Goal: Navigation & Orientation: Find specific page/section

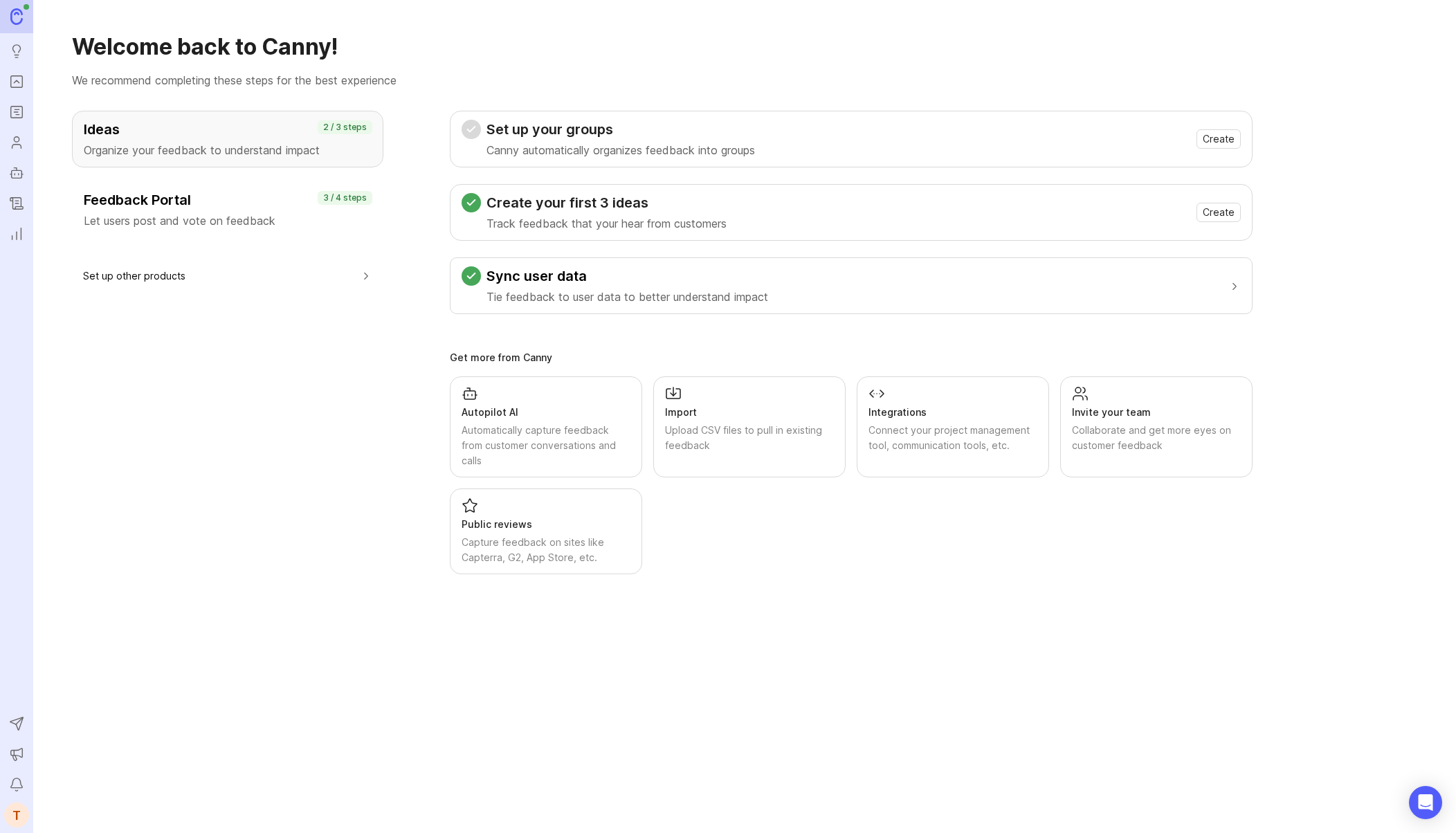
click at [14, 112] on icon "Roadmaps" at bounding box center [17, 112] width 16 height 17
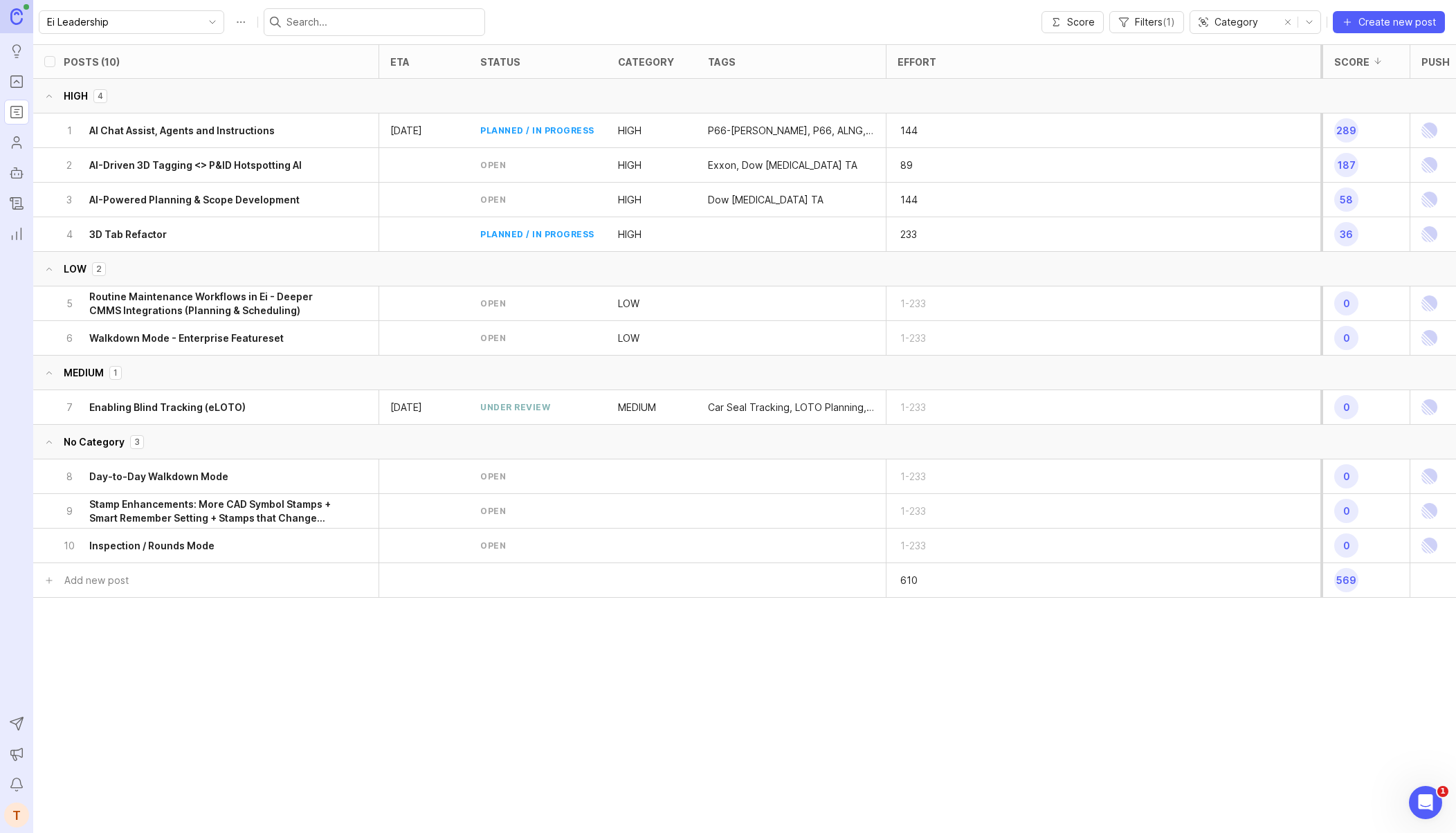
click at [207, 163] on h6 "AI-Driven 3D Tagging <> P&ID Hotspotting AI" at bounding box center [196, 165] width 212 height 14
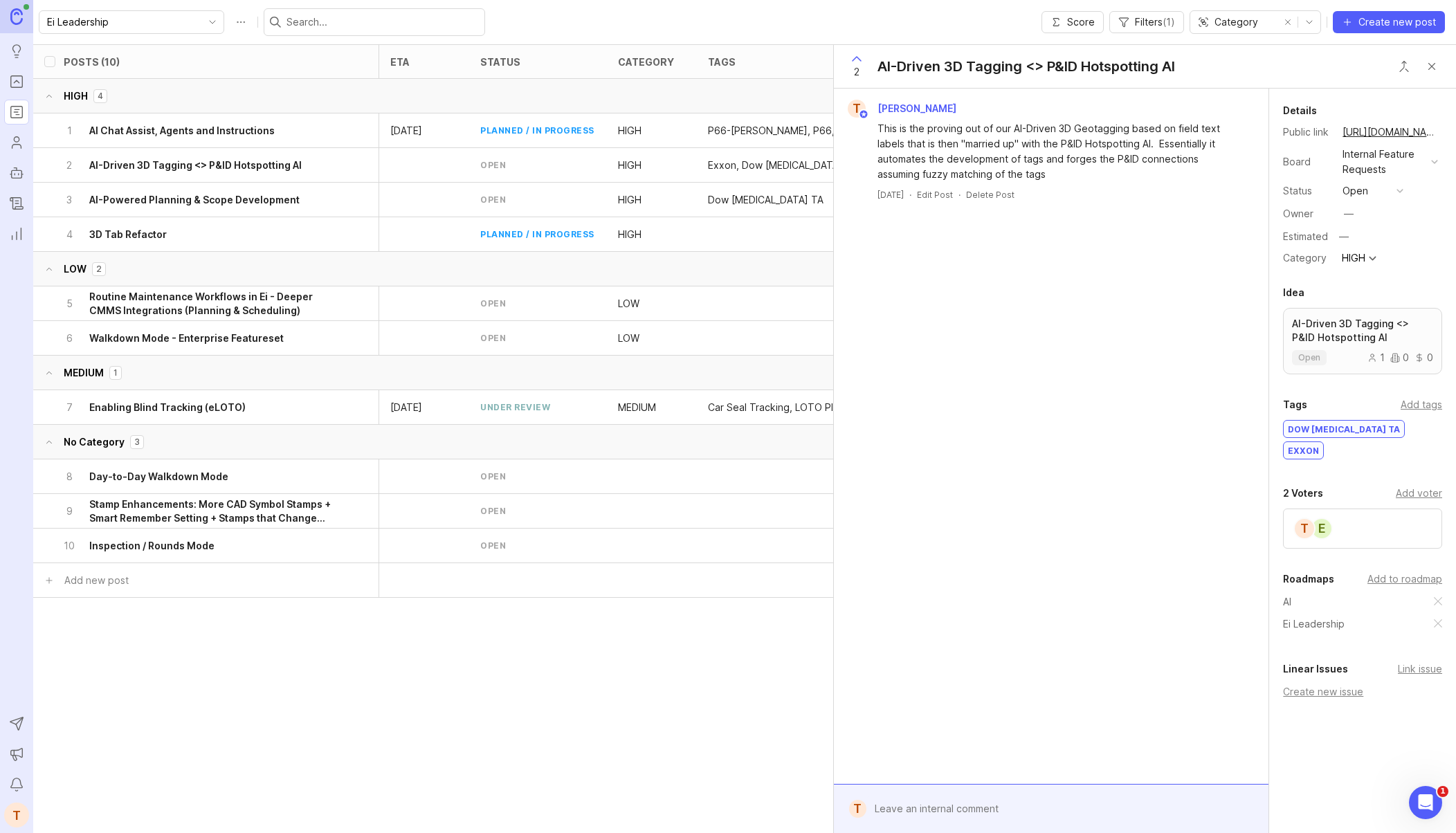
click at [1442, 133] on button "copy icon" at bounding box center [1452, 132] width 19 height 19
click at [1411, 806] on div "Open Intercom Messenger" at bounding box center [1424, 800] width 46 height 46
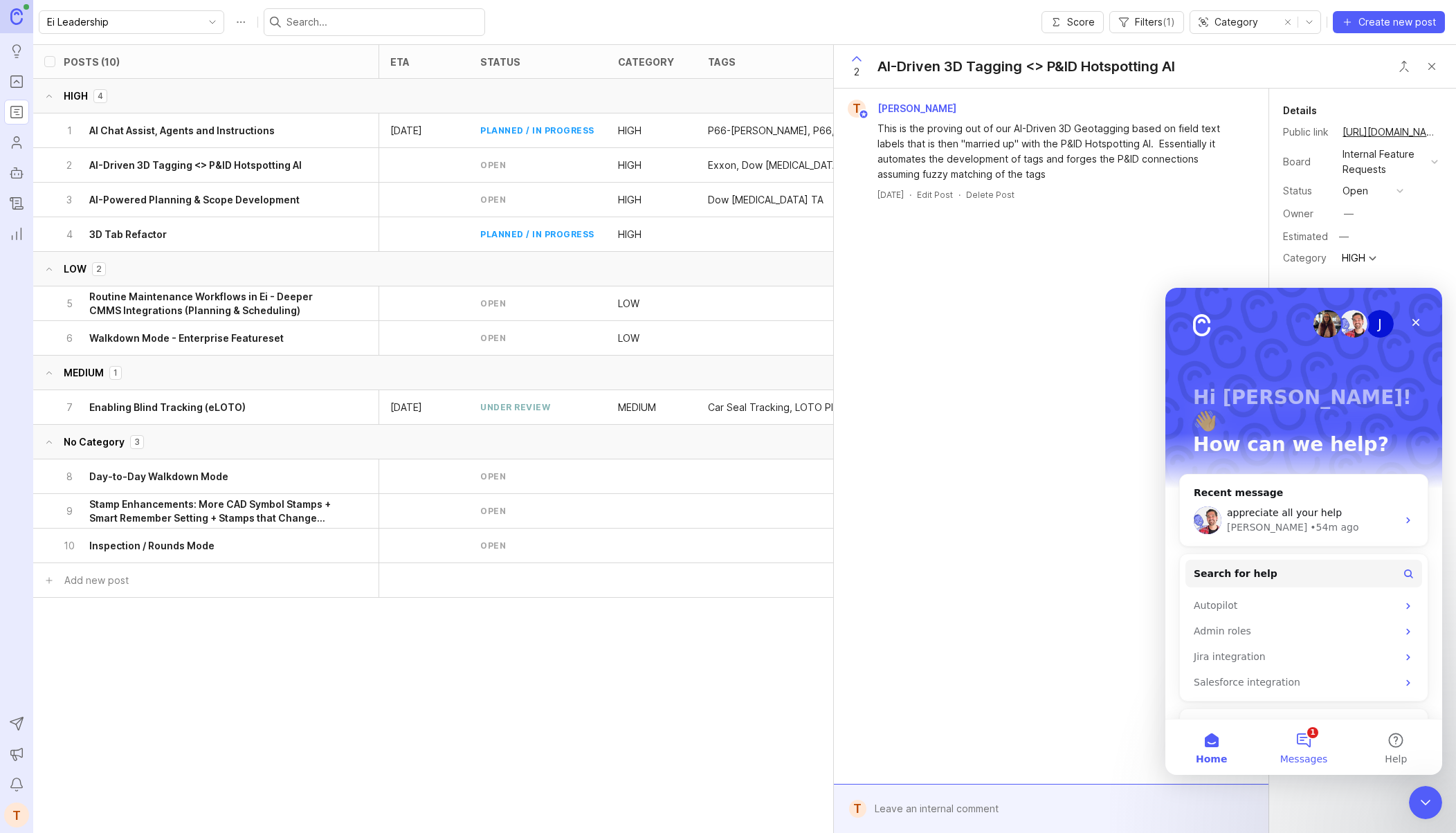
click at [1300, 728] on button "1 Messages" at bounding box center [1303, 747] width 92 height 55
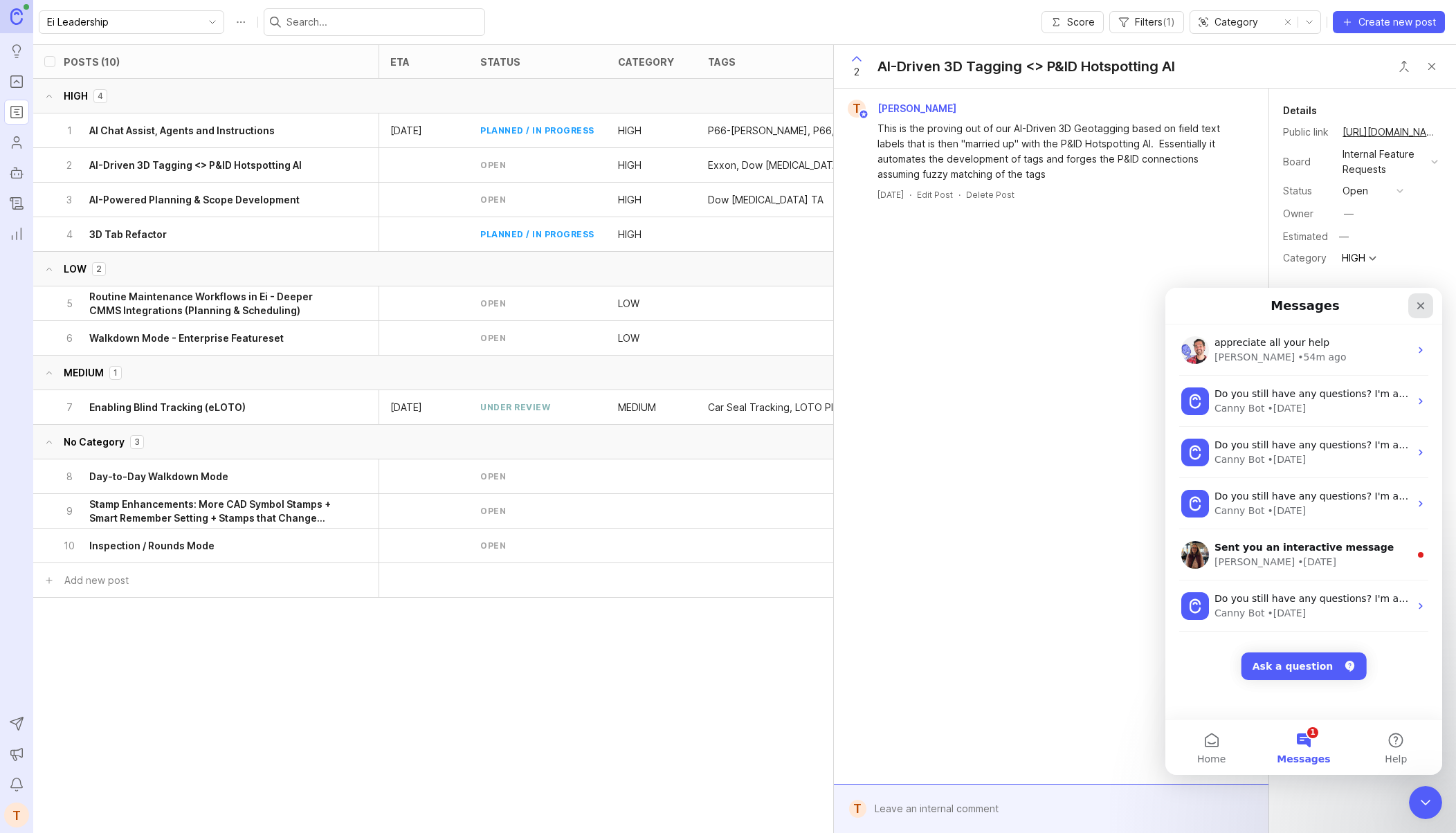
click at [1423, 305] on icon "Close" at bounding box center [1421, 306] width 11 height 11
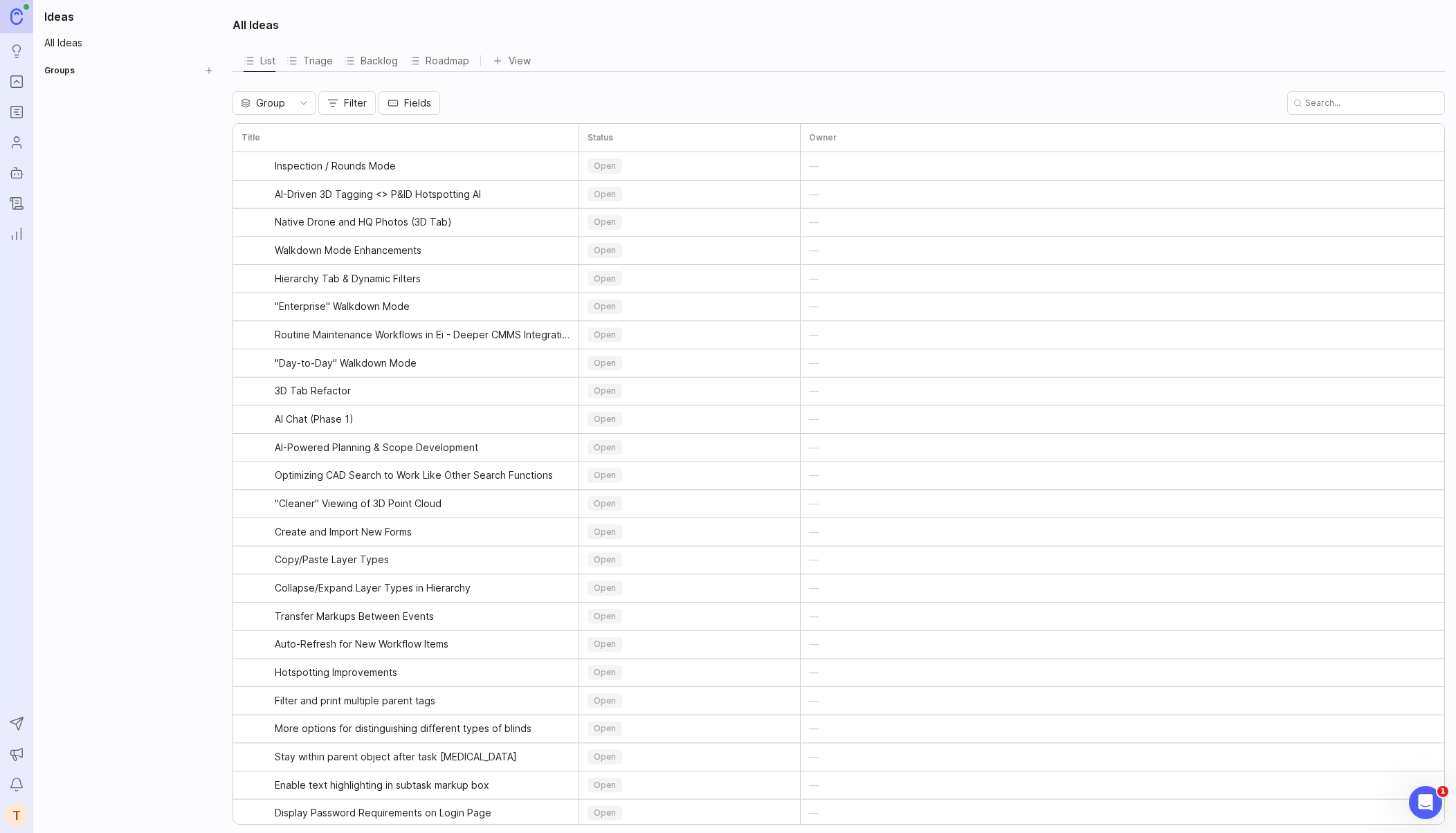
click at [20, 150] on icon "Users" at bounding box center [17, 142] width 16 height 17
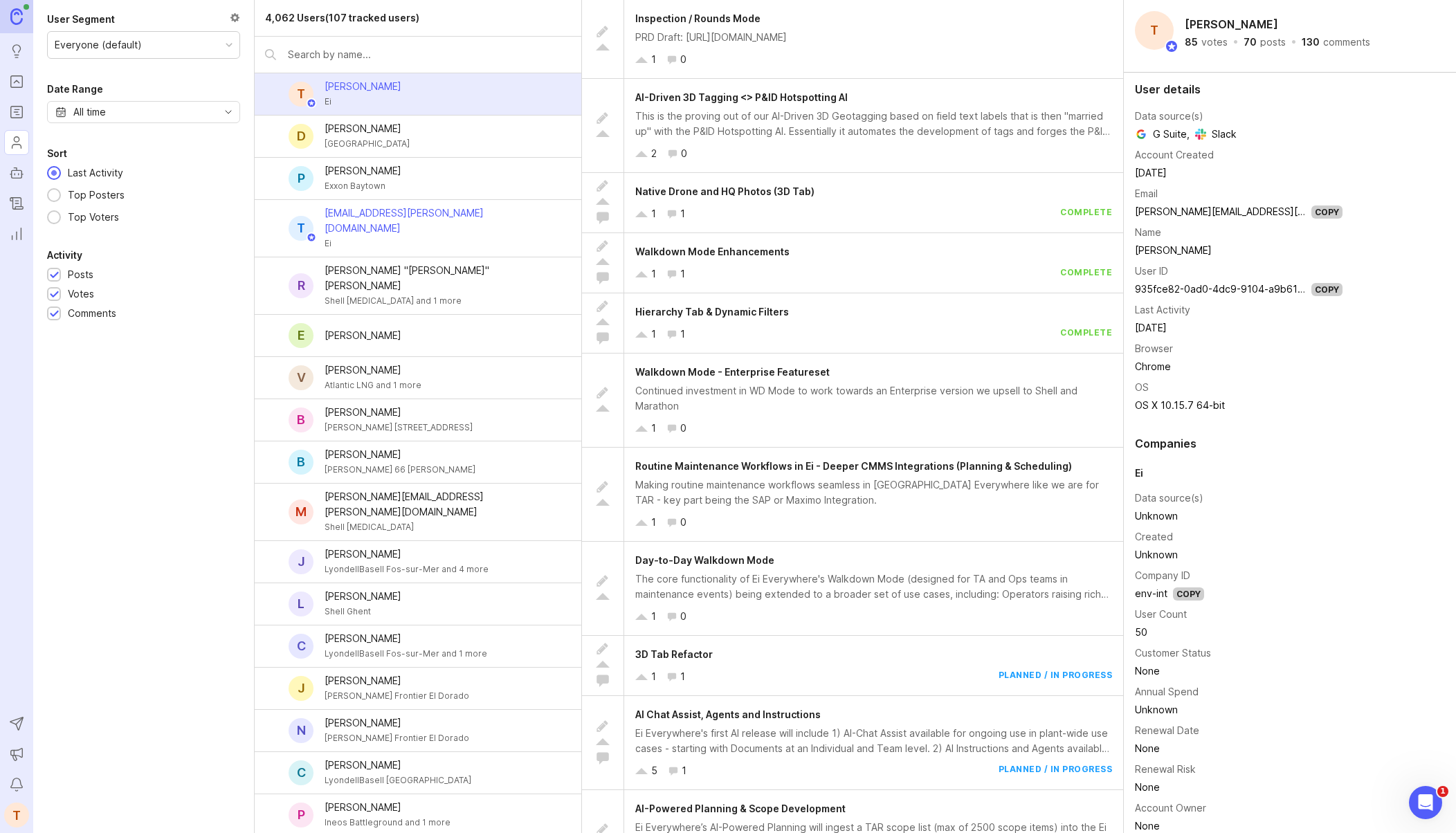
click at [20, 193] on link "Changelog" at bounding box center [17, 203] width 25 height 25
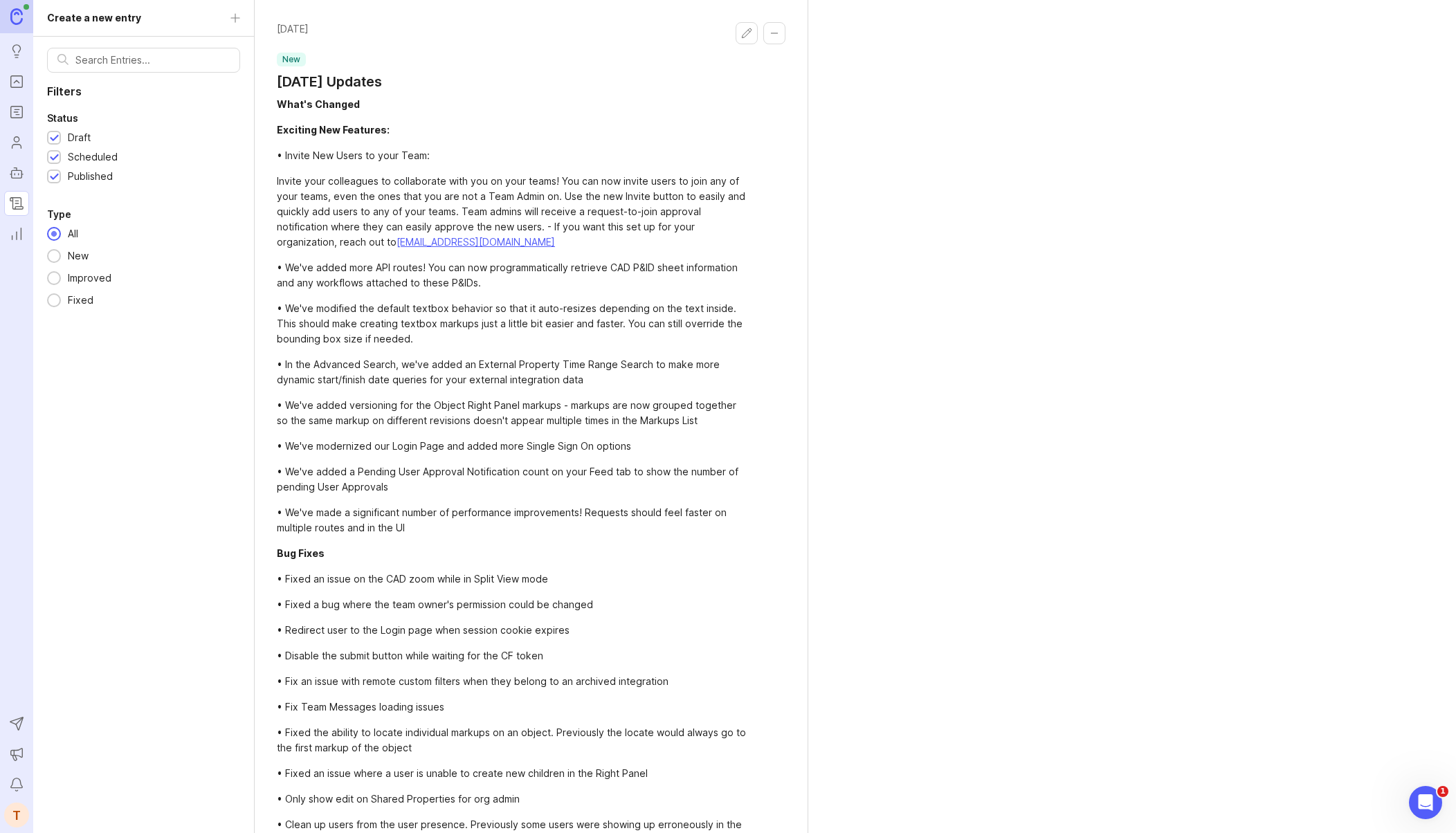
click at [19, 241] on icon "Reporting" at bounding box center [17, 234] width 16 height 17
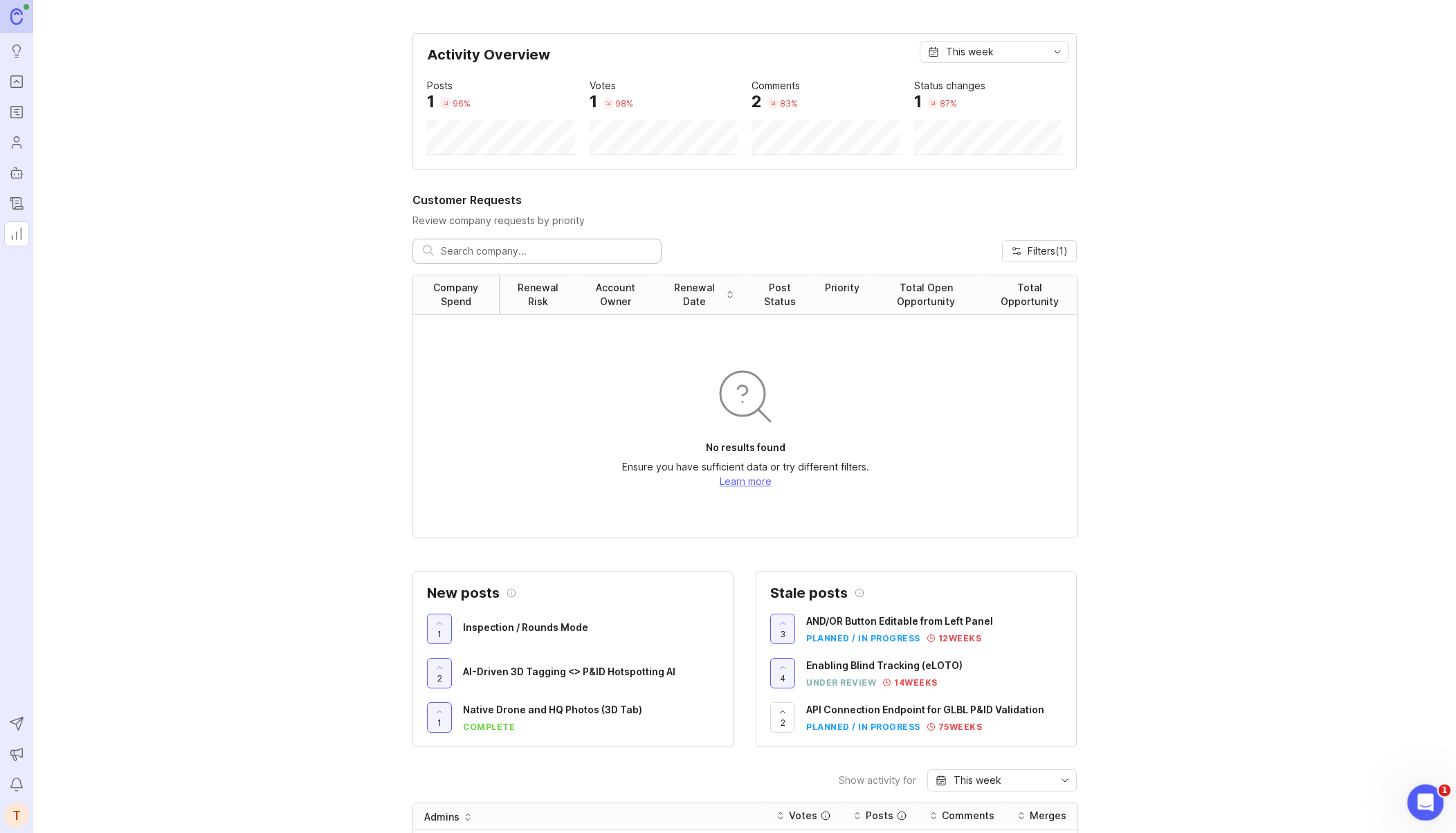
click at [1416, 788] on div "Open Intercom Messenger" at bounding box center [1424, 800] width 46 height 46
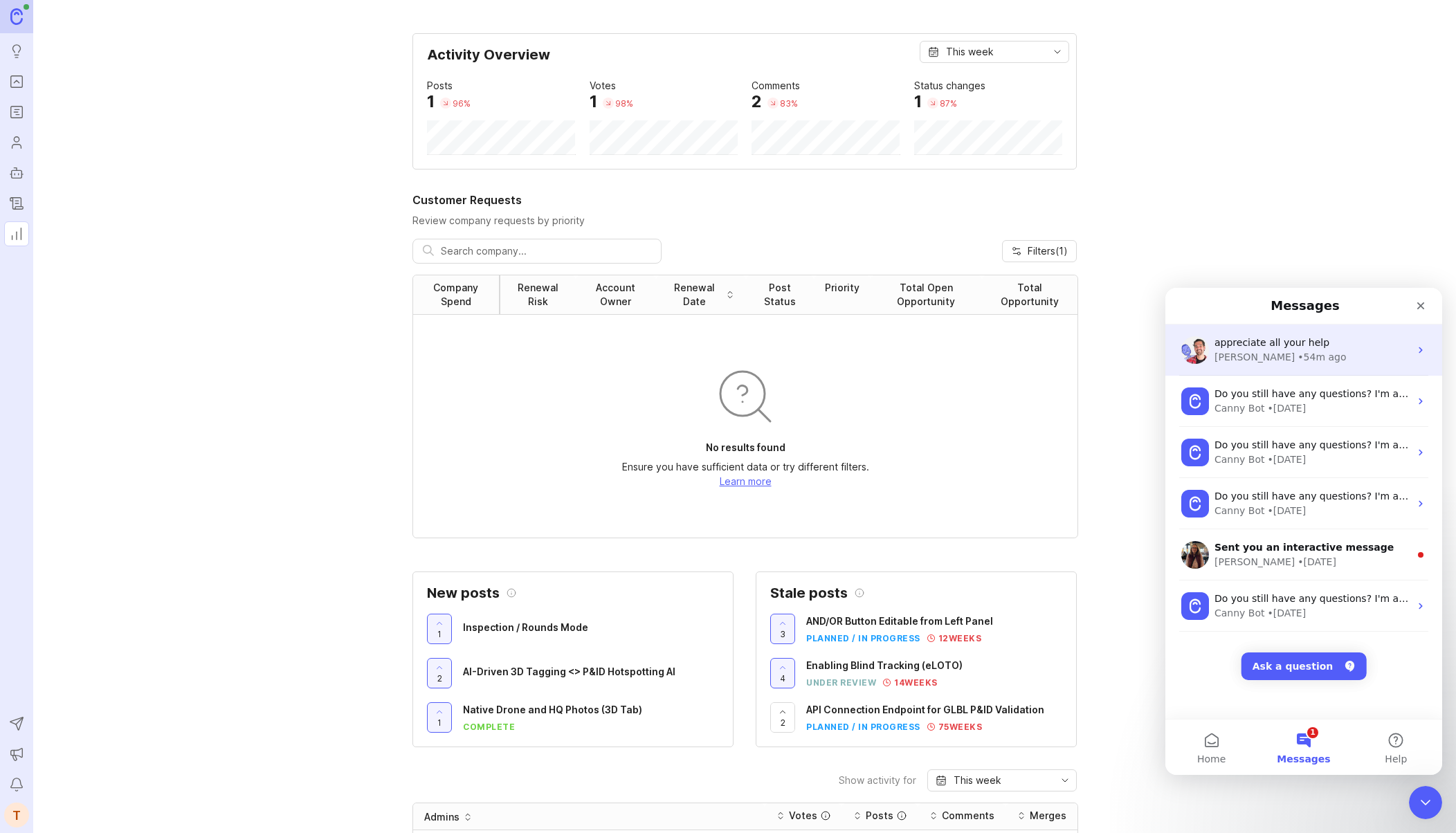
click at [1302, 356] on div "[PERSON_NAME] • 54m ago" at bounding box center [1312, 357] width 196 height 15
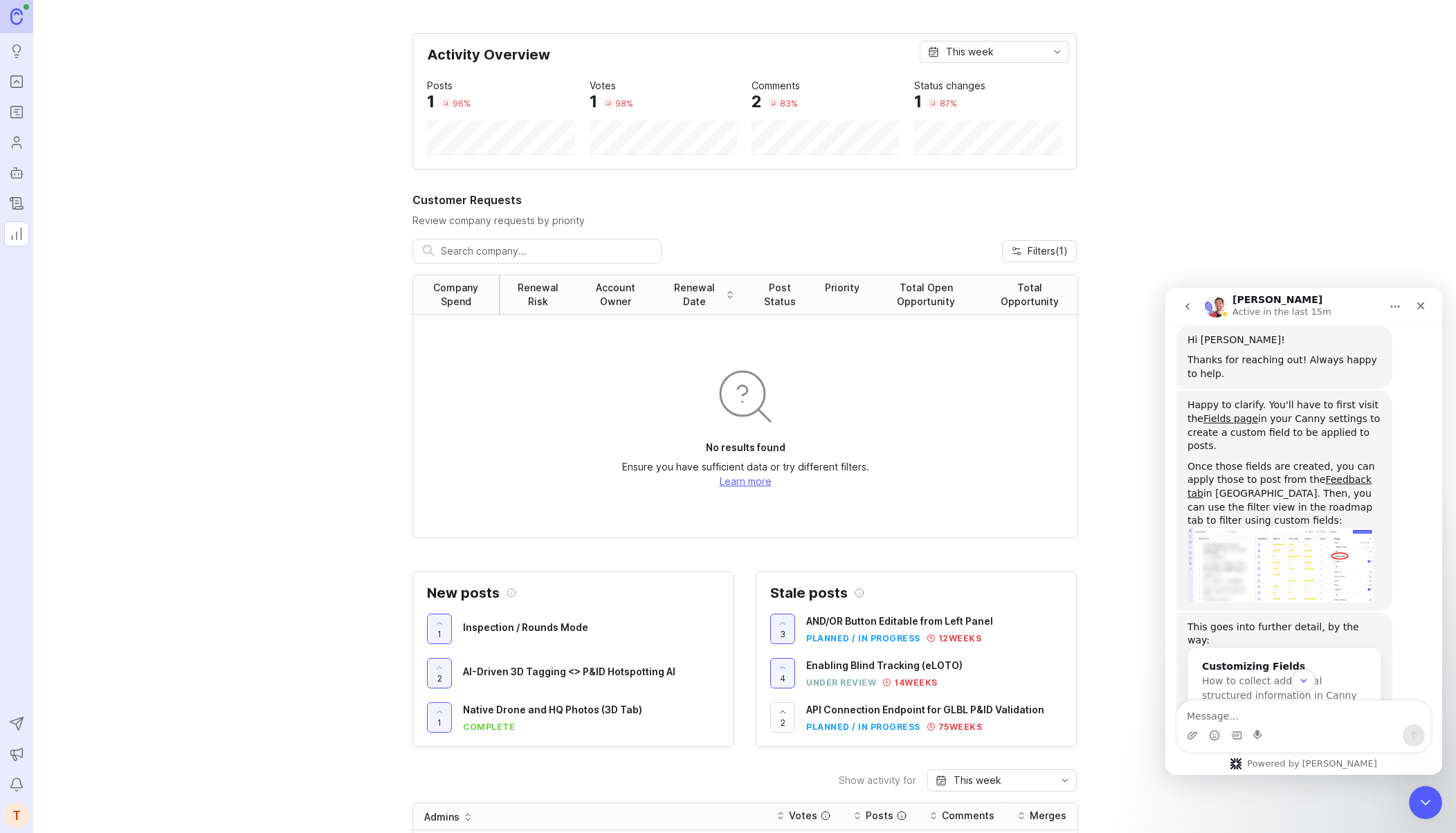
scroll to position [1501, 0]
click at [1341, 473] on link "Feedback tab" at bounding box center [1280, 486] width 184 height 25
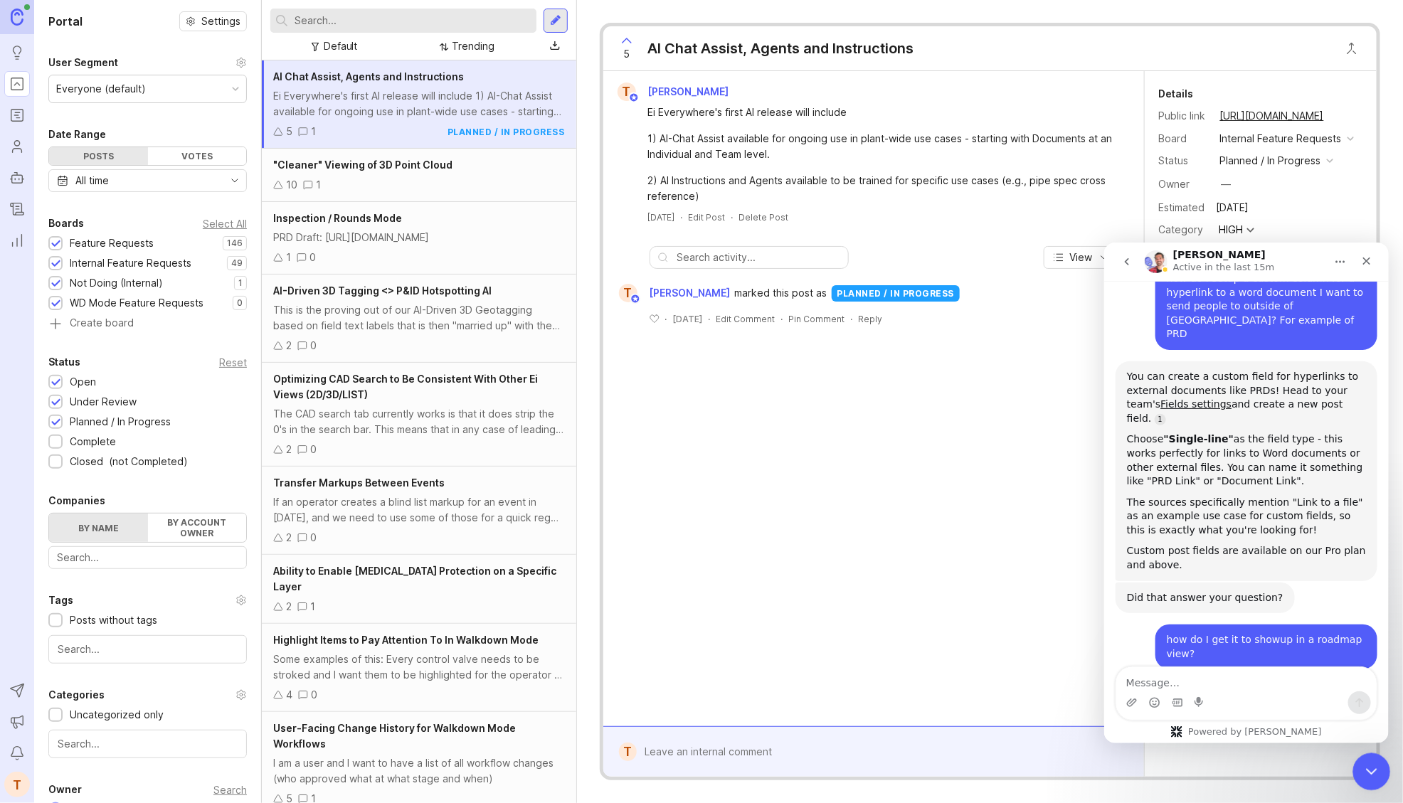
scroll to position [509, 0]
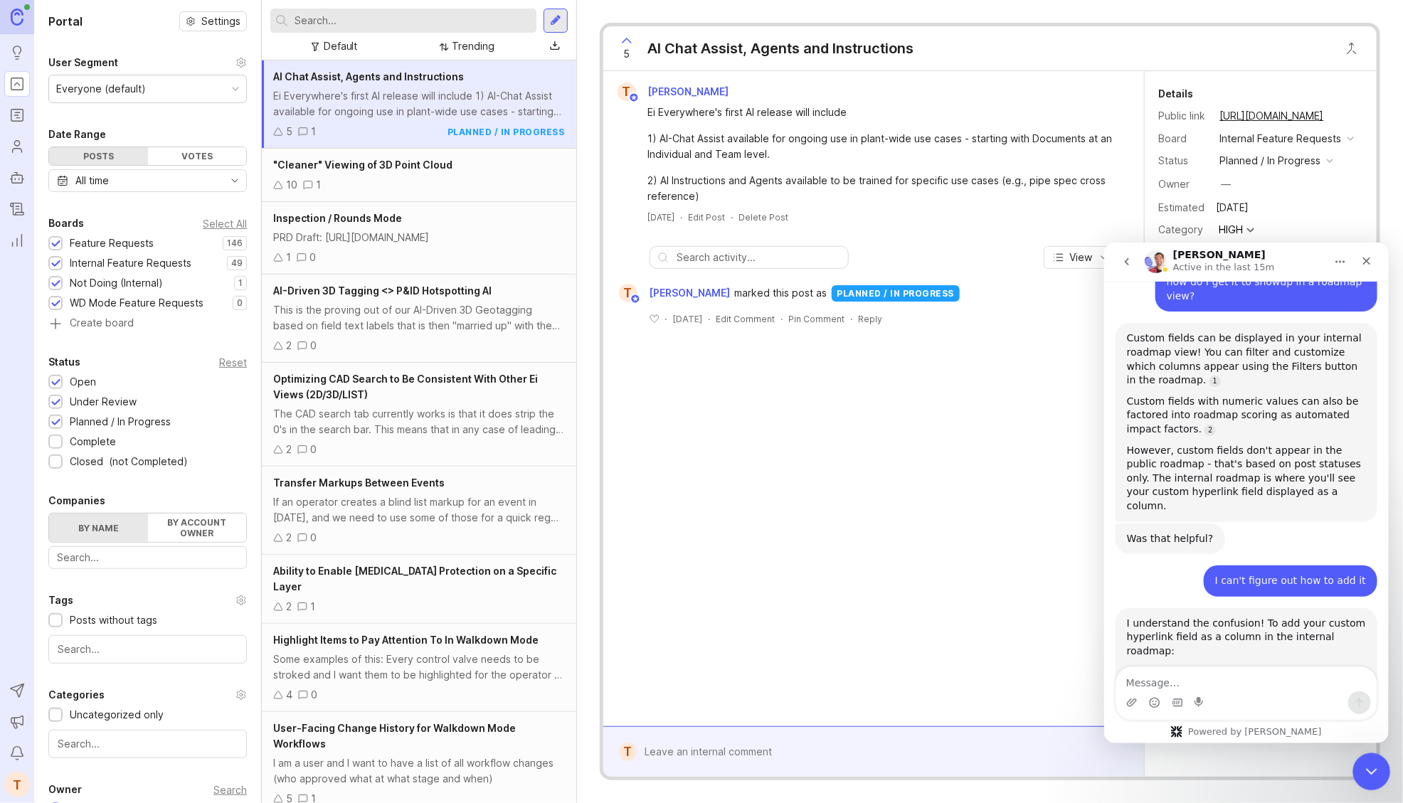
click at [1376, 762] on icon "Close Intercom Messenger" at bounding box center [1369, 769] width 17 height 17
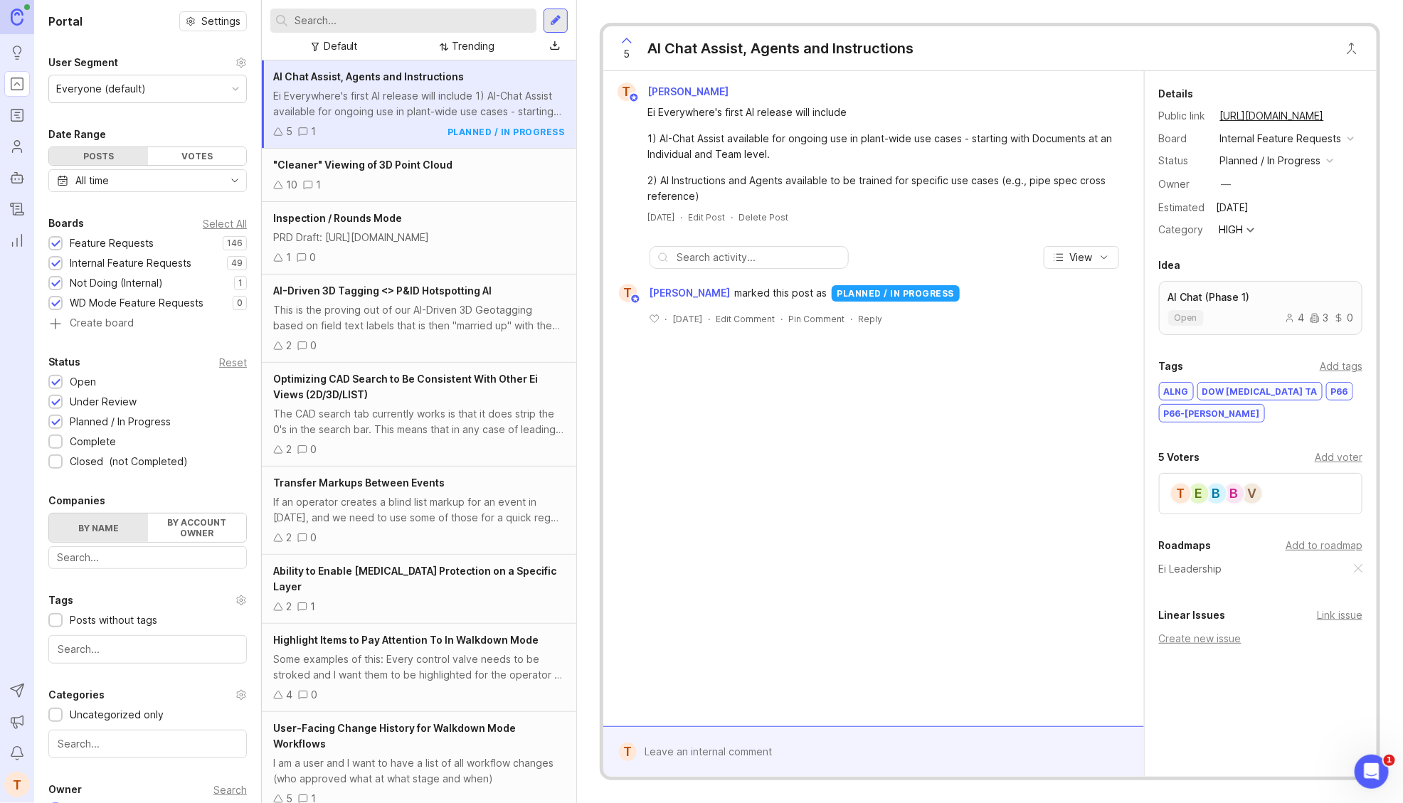
scroll to position [2521, 0]
